Goal: Obtain resource: Download file/media

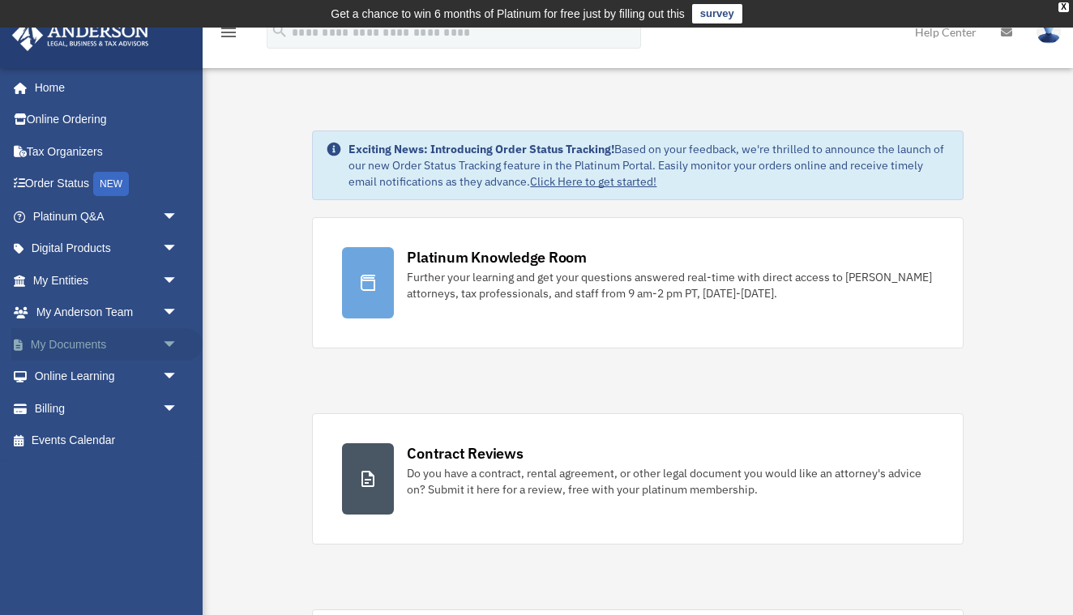
click at [94, 339] on link "My Documents arrow_drop_down" at bounding box center [106, 344] width 191 height 32
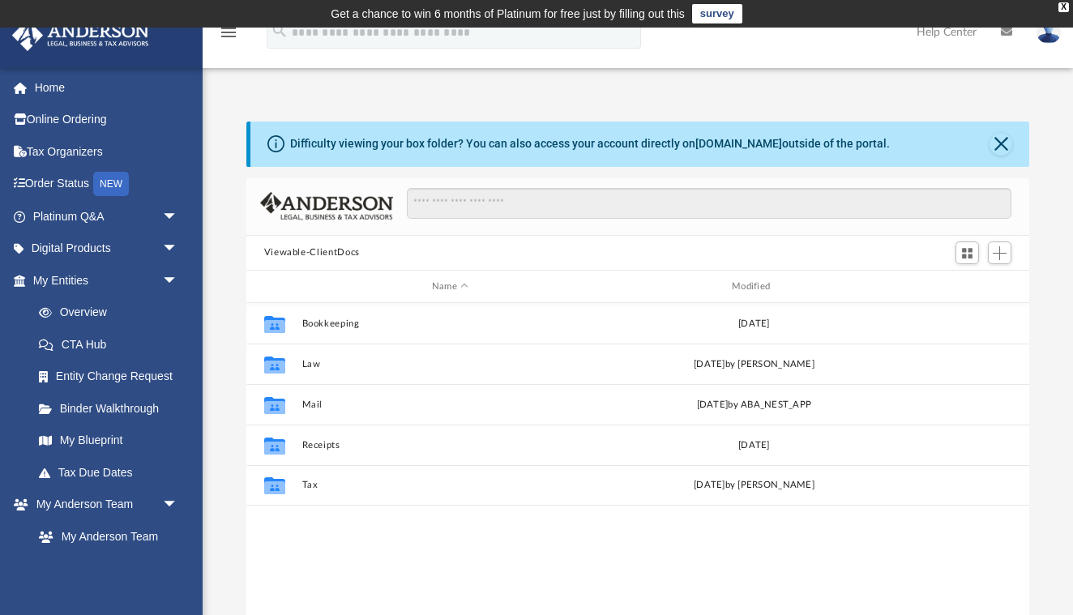
scroll to position [1, 1]
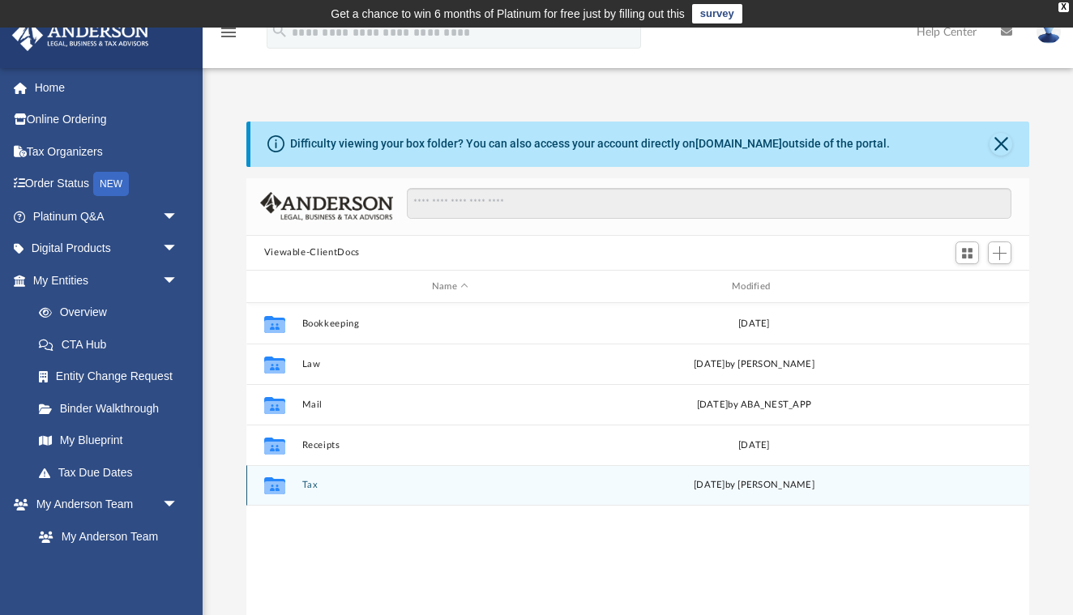
click at [344, 486] on button "Tax" at bounding box center [450, 486] width 297 height 11
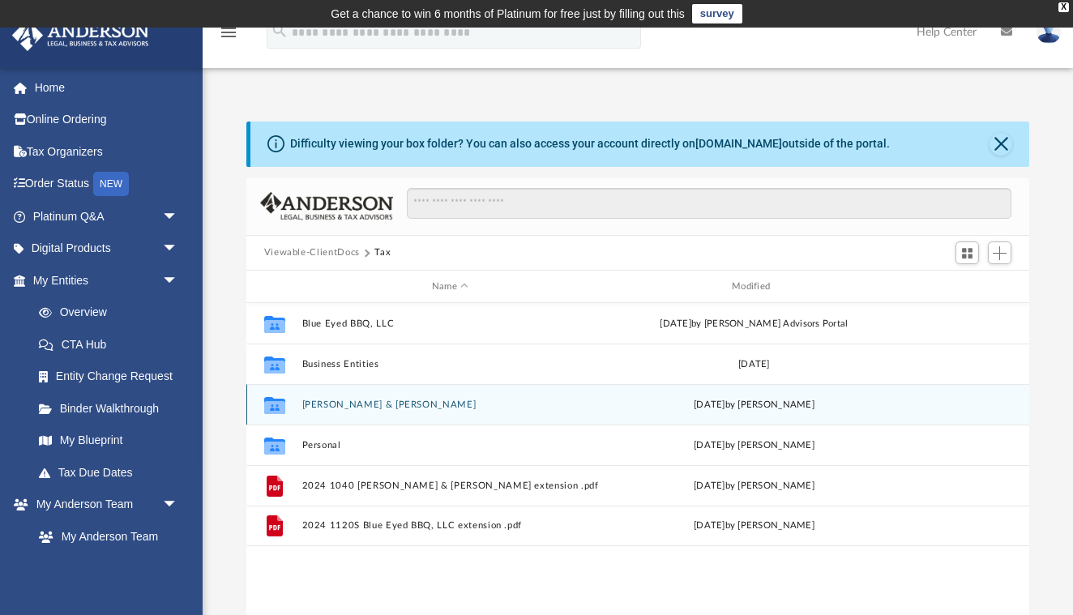
click at [347, 403] on button "[PERSON_NAME] & [PERSON_NAME]" at bounding box center [450, 405] width 297 height 11
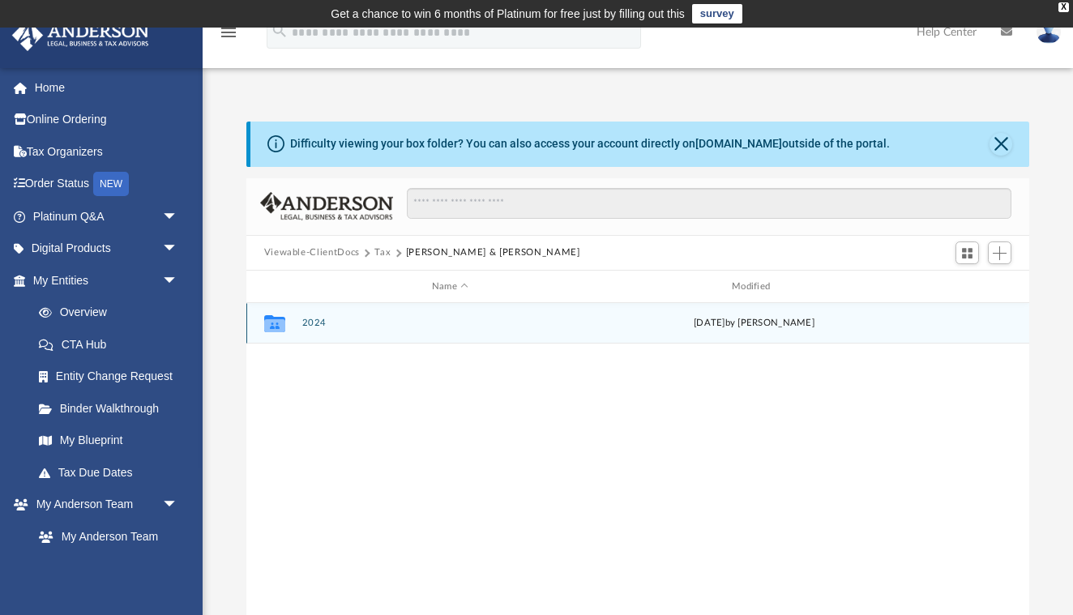
click at [325, 328] on button "2024" at bounding box center [450, 324] width 297 height 11
click at [325, 328] on button "Digital Tax Organizer" at bounding box center [450, 324] width 297 height 11
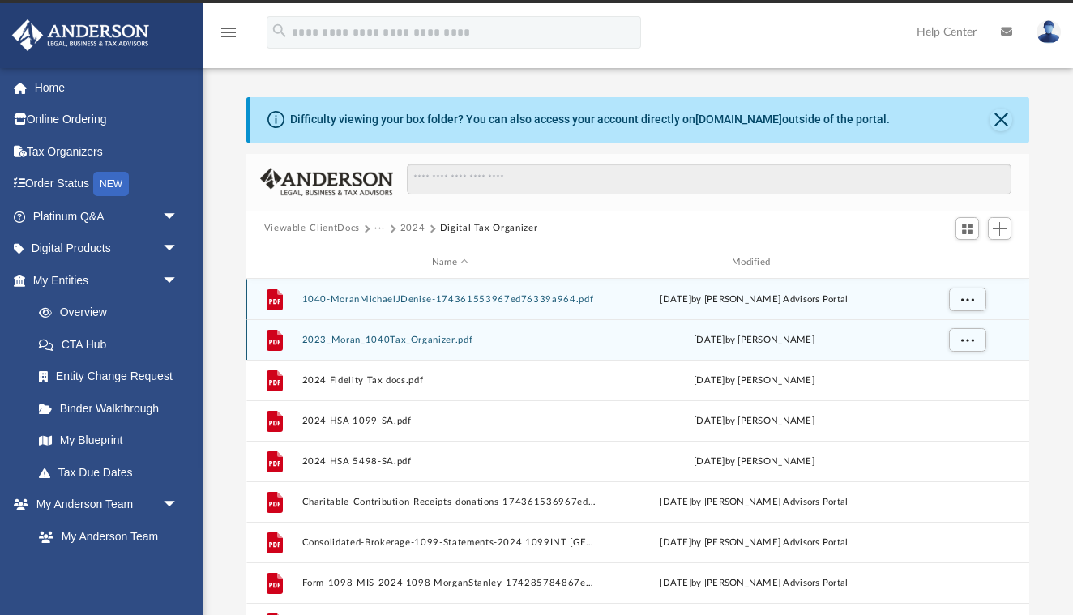
scroll to position [0, 0]
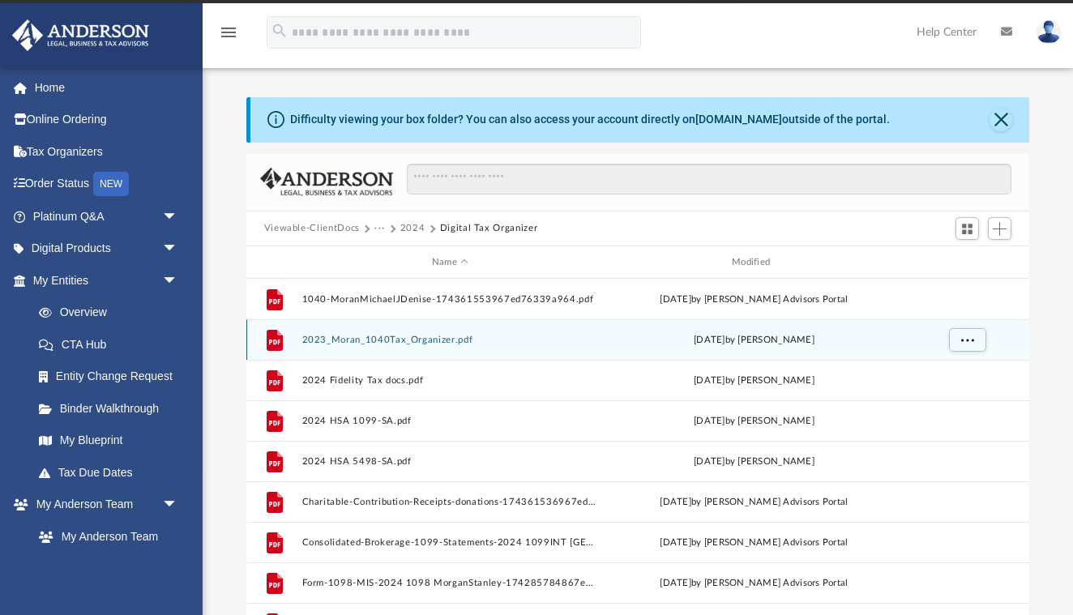
click at [340, 337] on button "2023_Moran_1040Tax_Organizer.pdf" at bounding box center [450, 340] width 297 height 11
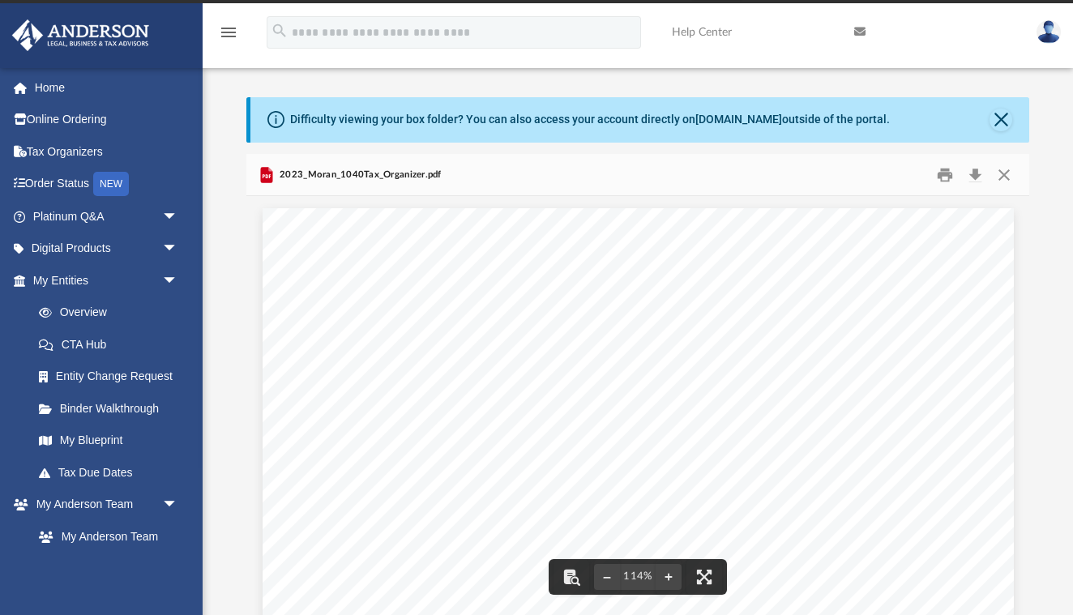
scroll to position [13, 0]
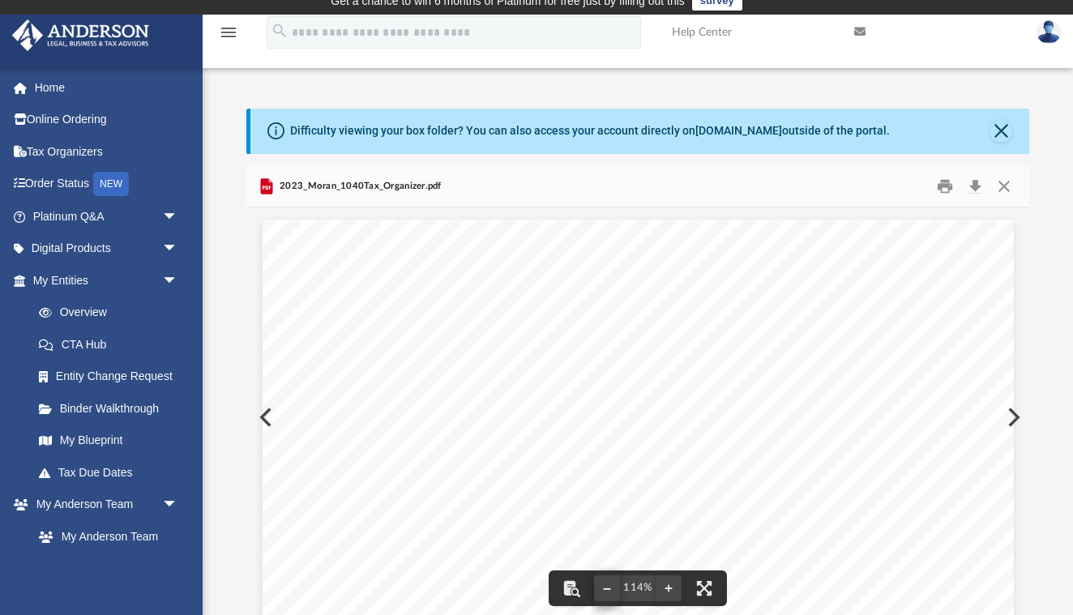
click at [605, 591] on button "File preview" at bounding box center [607, 589] width 26 height 36
click at [1010, 417] on button "Preview" at bounding box center [1013, 417] width 36 height 45
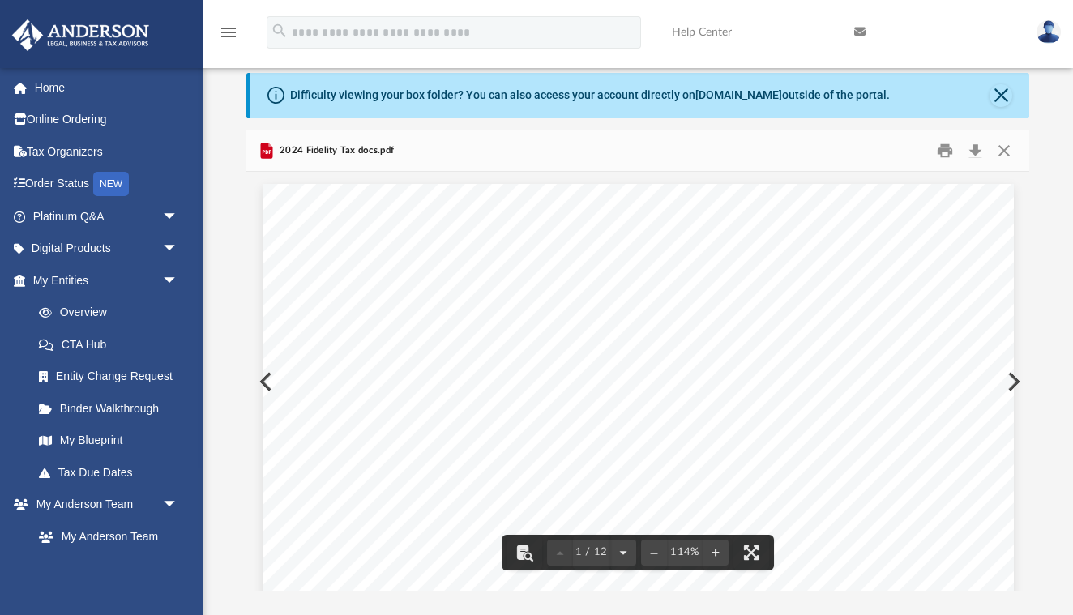
scroll to position [113, 0]
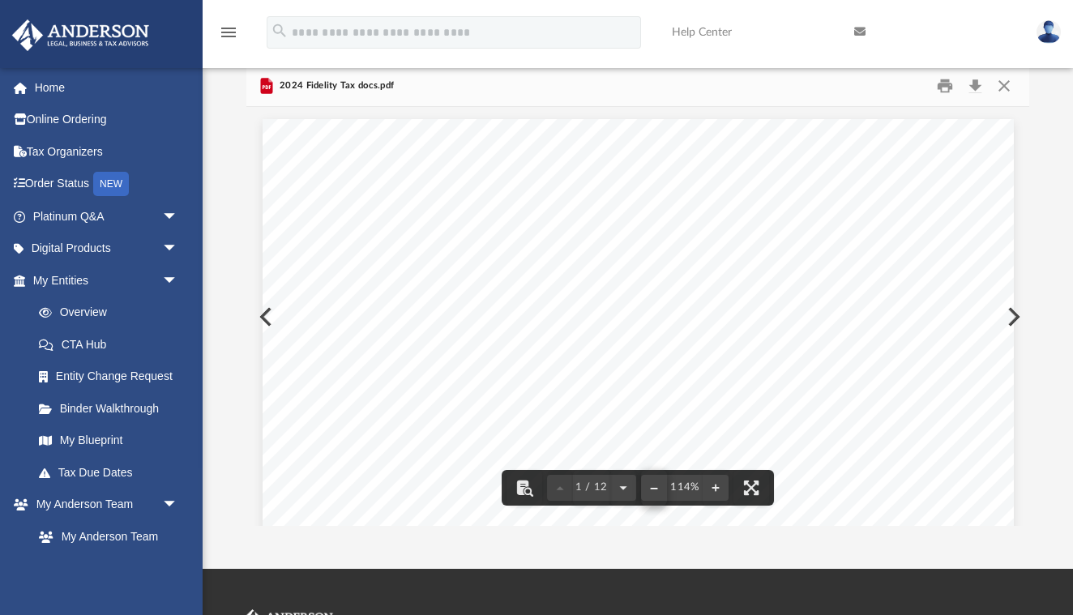
click at [652, 493] on button "File preview" at bounding box center [654, 488] width 26 height 36
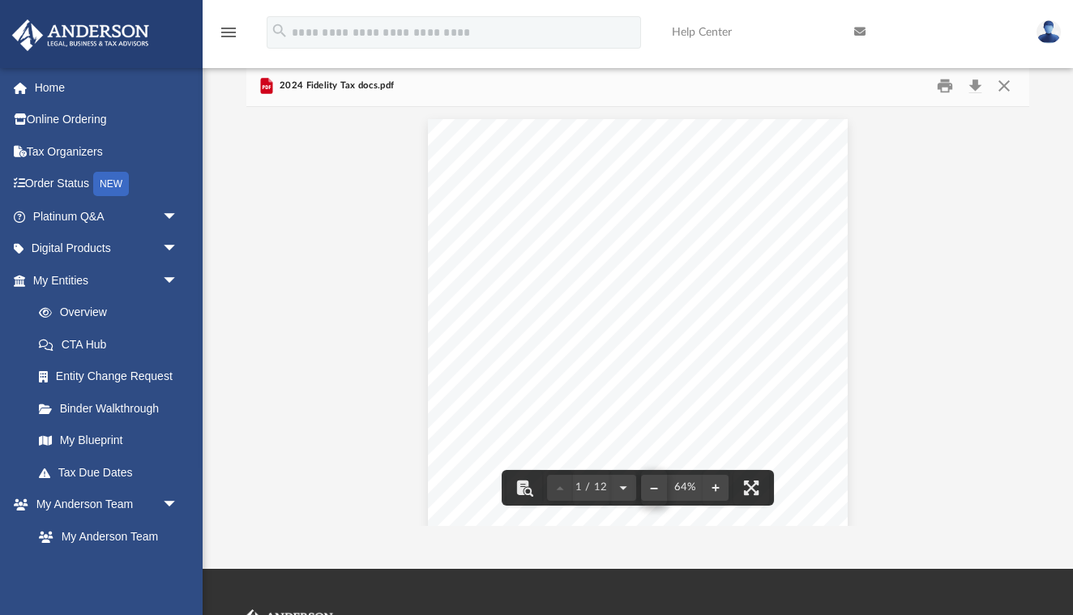
click at [652, 493] on button "File preview" at bounding box center [654, 488] width 26 height 36
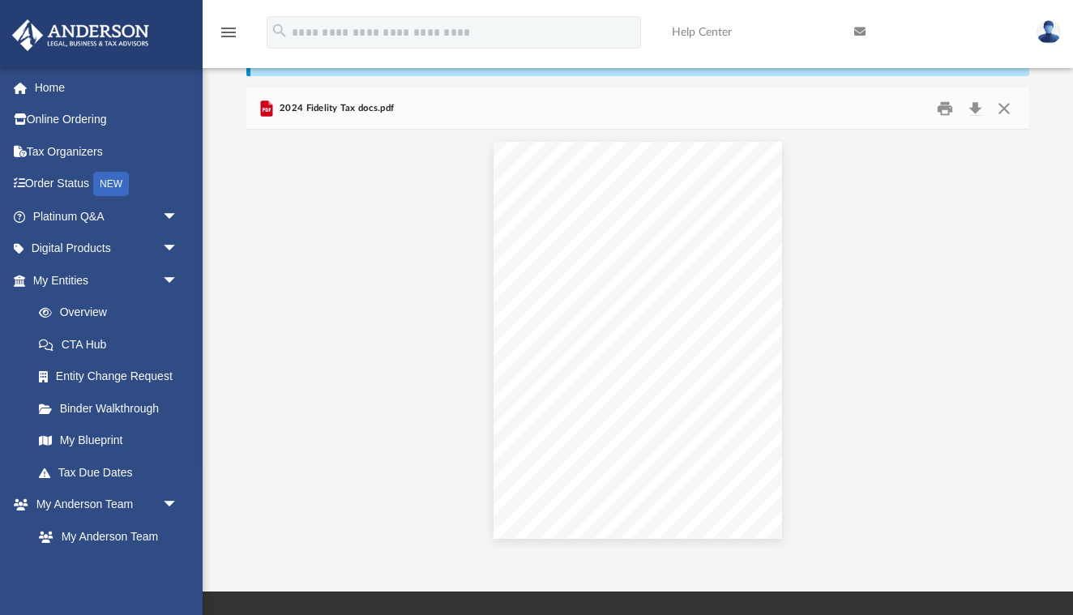
scroll to position [96, 0]
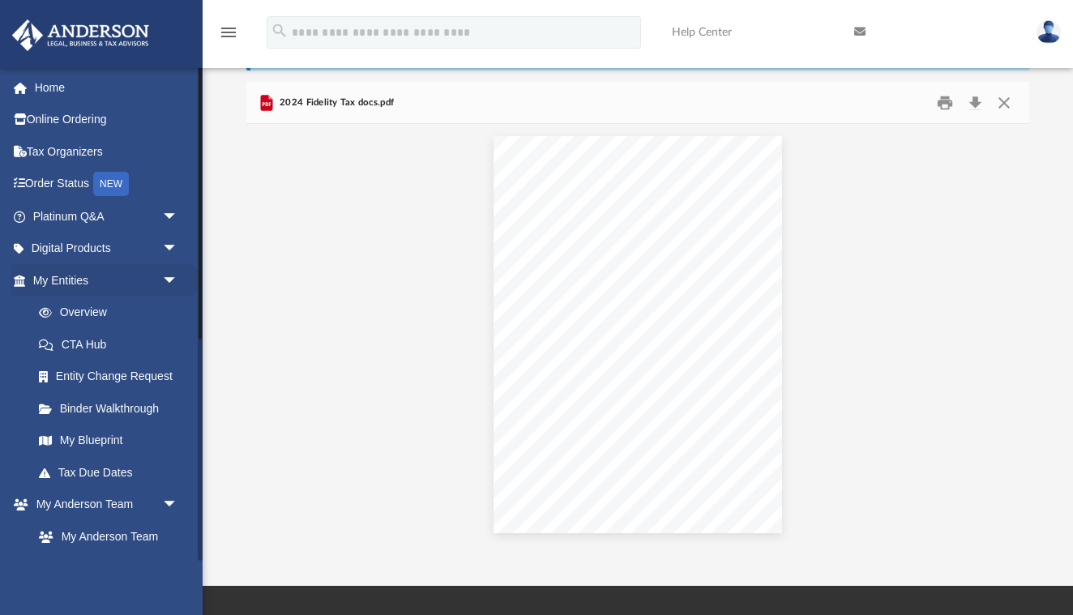
click at [16, 401] on li "Binder Walkthrough" at bounding box center [106, 408] width 191 height 32
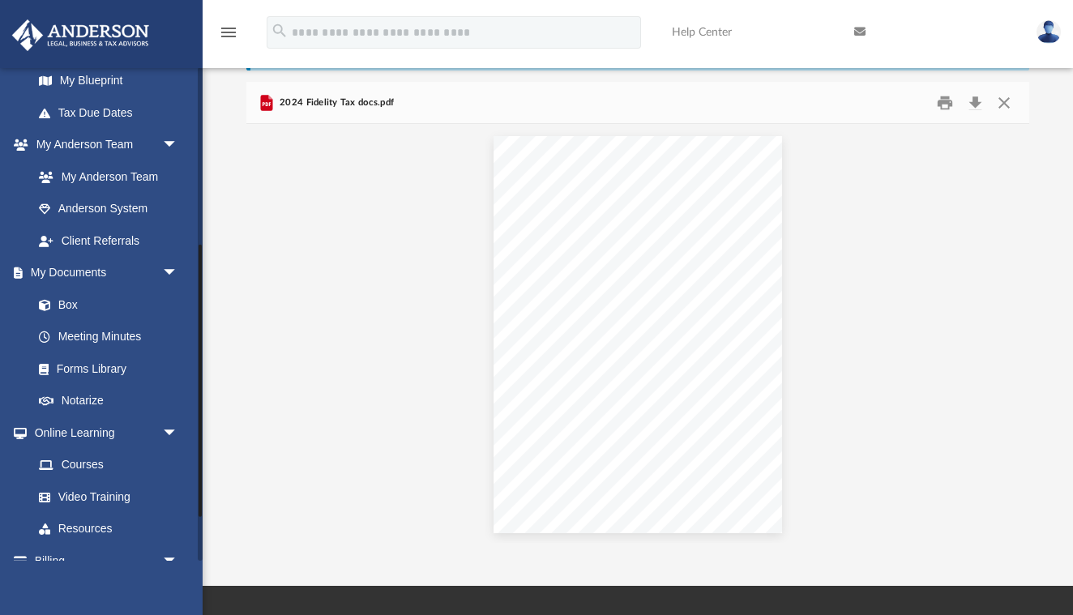
scroll to position [400, 0]
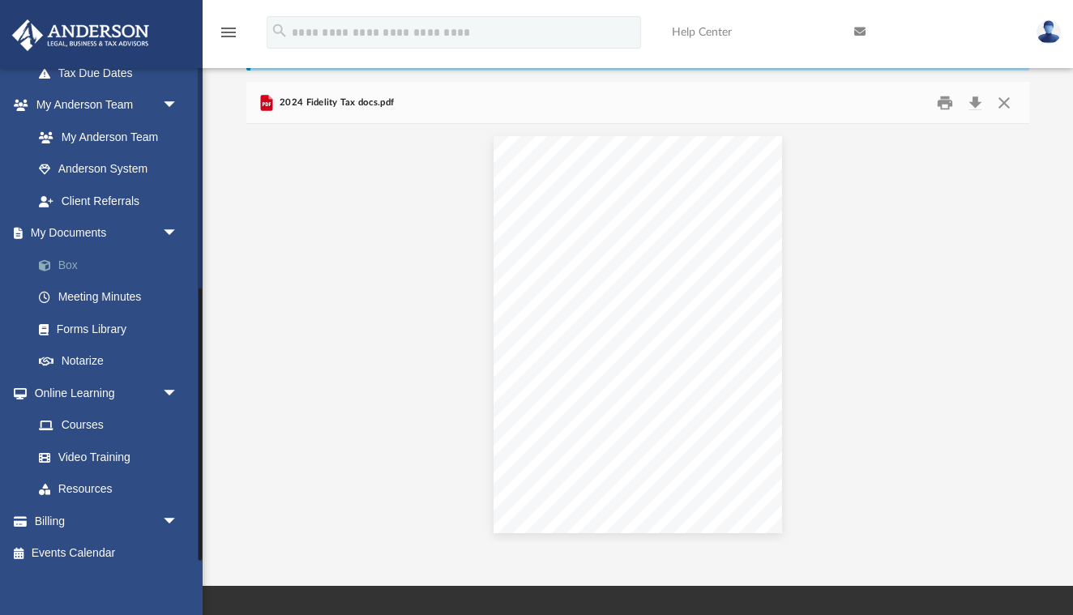
click at [71, 252] on link "Box" at bounding box center [113, 265] width 180 height 32
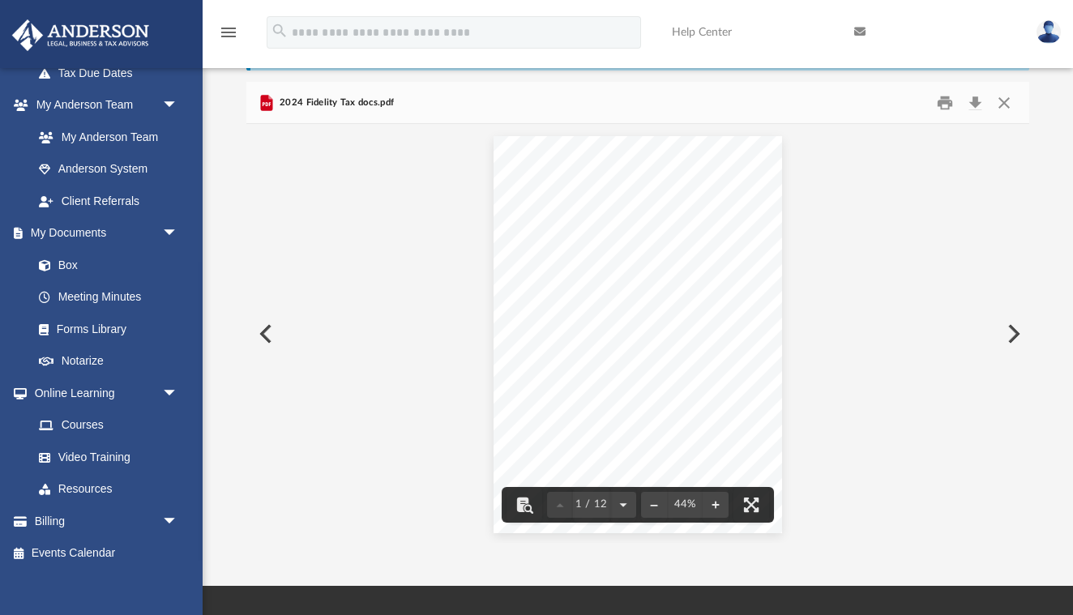
click at [265, 328] on button "Preview" at bounding box center [264, 333] width 36 height 45
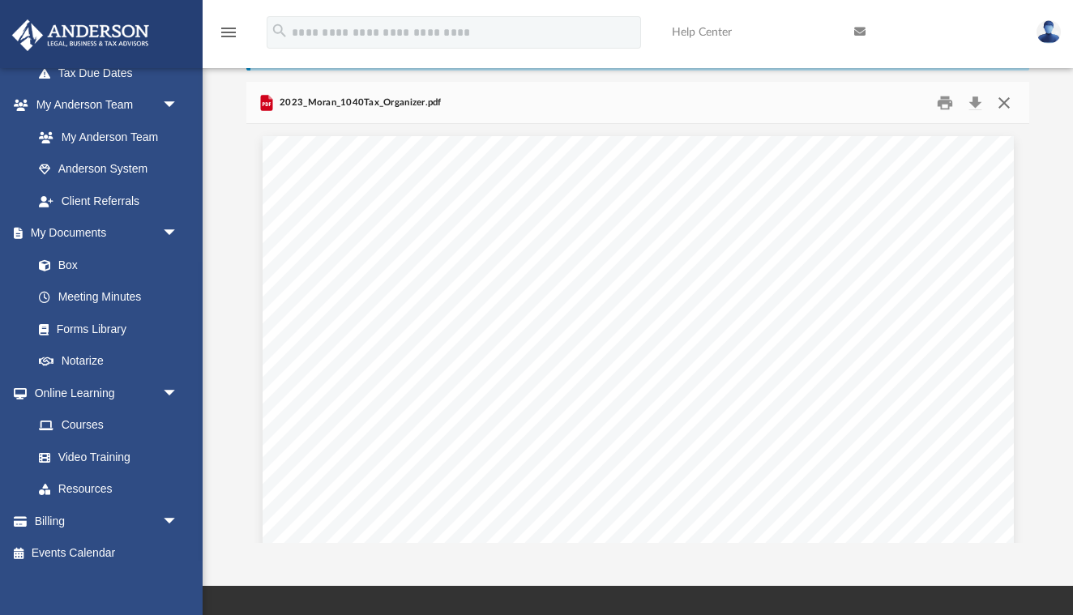
click at [1001, 104] on button "Close" at bounding box center [1004, 102] width 29 height 25
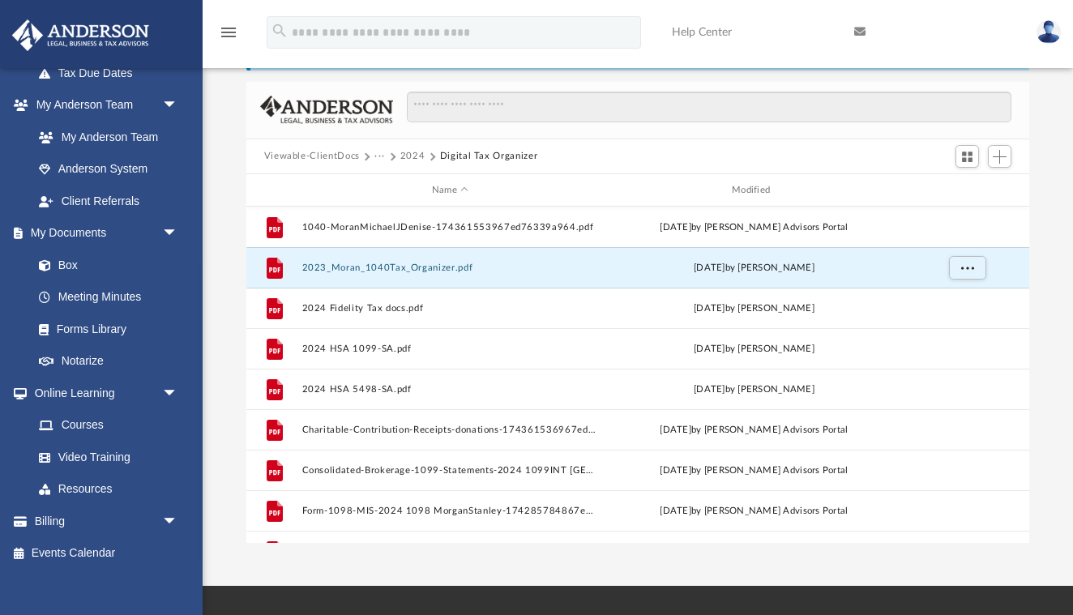
click at [559, 153] on div "Viewable-ClientDocs ··· 2024 Digital Tax Organizer" at bounding box center [638, 157] width 784 height 36
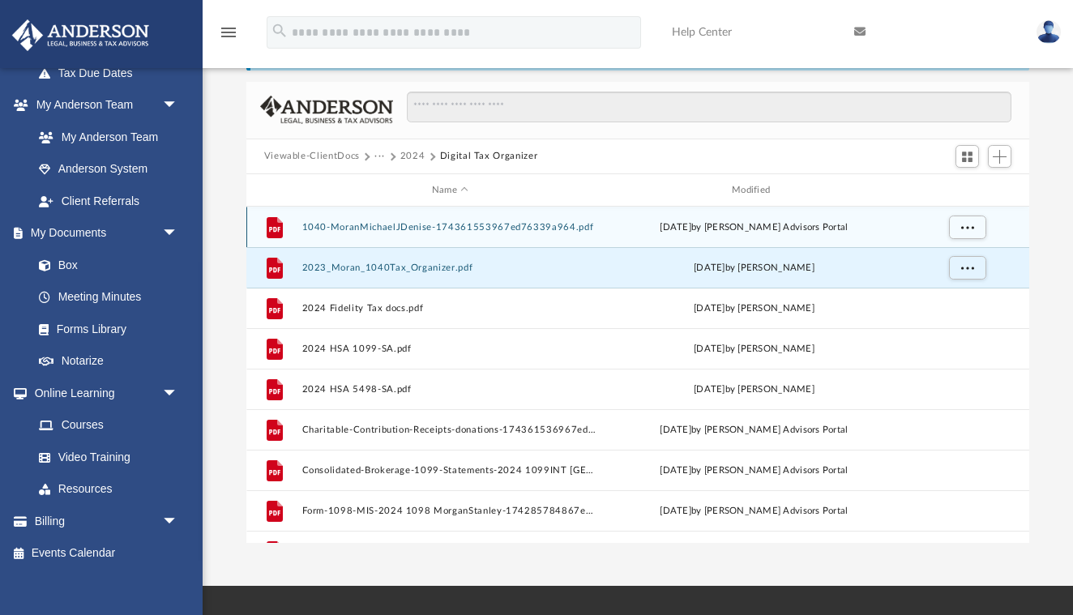
scroll to position [0, 0]
